Goal: Transaction & Acquisition: Purchase product/service

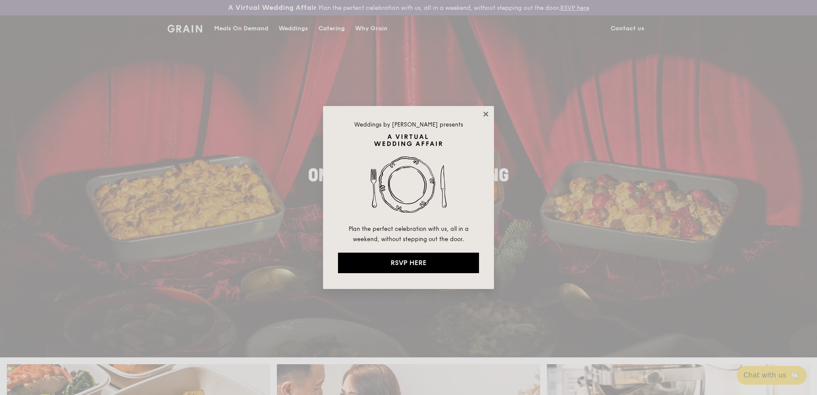
click at [486, 115] on icon at bounding box center [486, 114] width 8 height 8
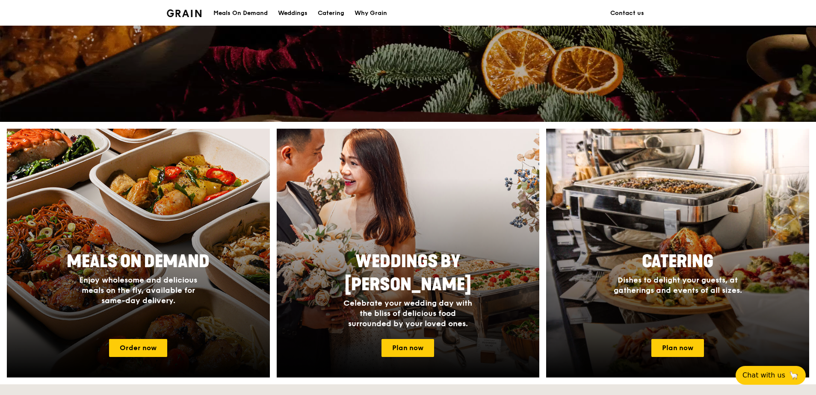
scroll to position [342, 0]
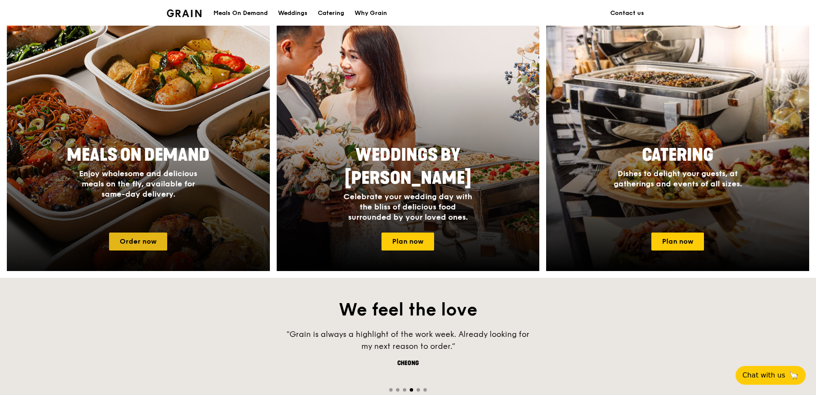
click at [155, 245] on link "Order now" at bounding box center [138, 242] width 58 height 18
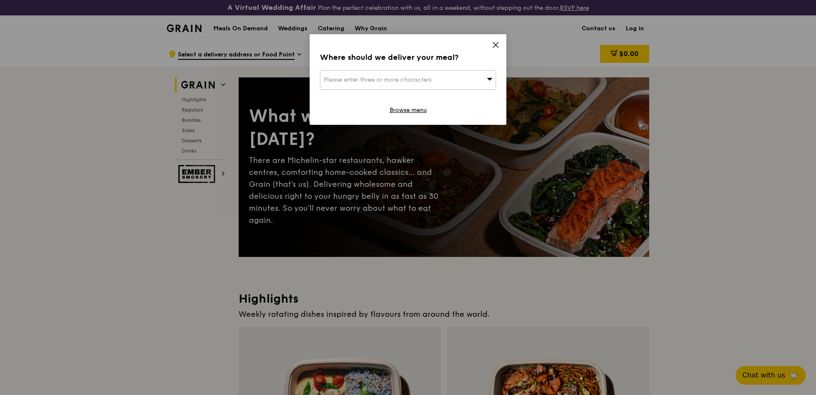
click at [497, 43] on icon at bounding box center [496, 45] width 8 height 8
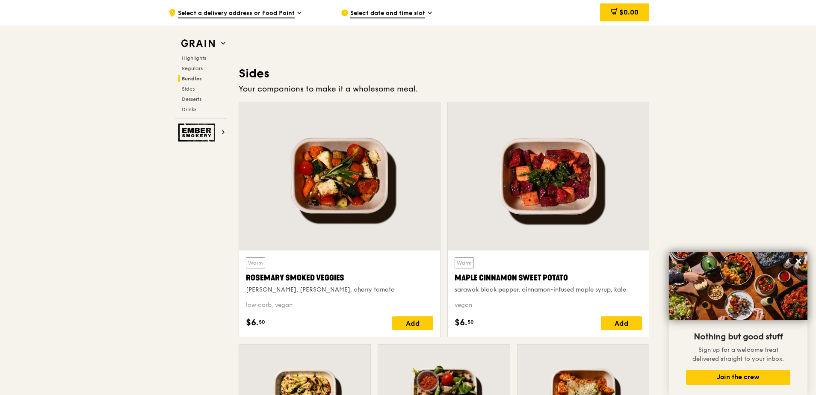
scroll to position [1881, 0]
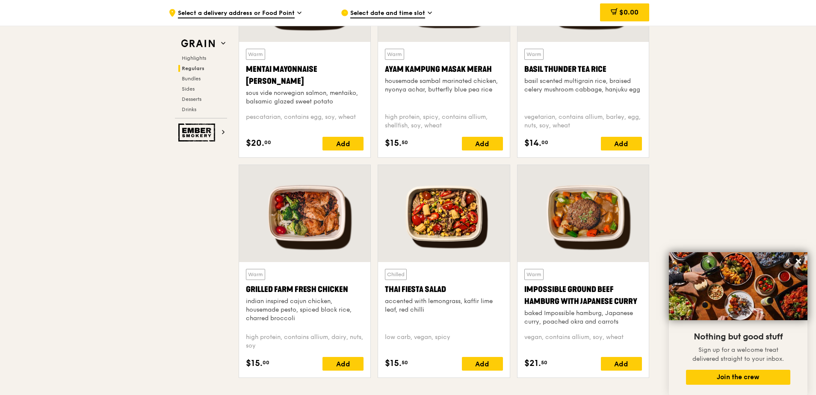
scroll to position [855, 0]
